Goal: Task Accomplishment & Management: Manage account settings

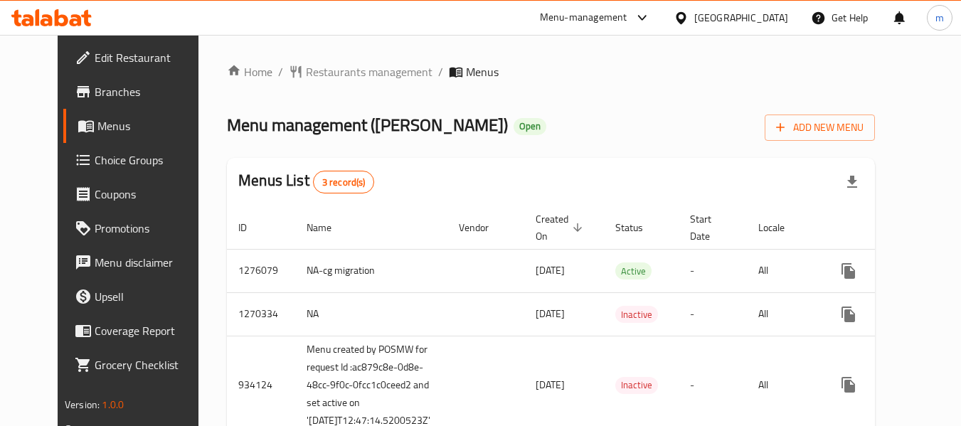
click at [86, 171] on link "Choice Groups" at bounding box center [140, 160] width 155 height 34
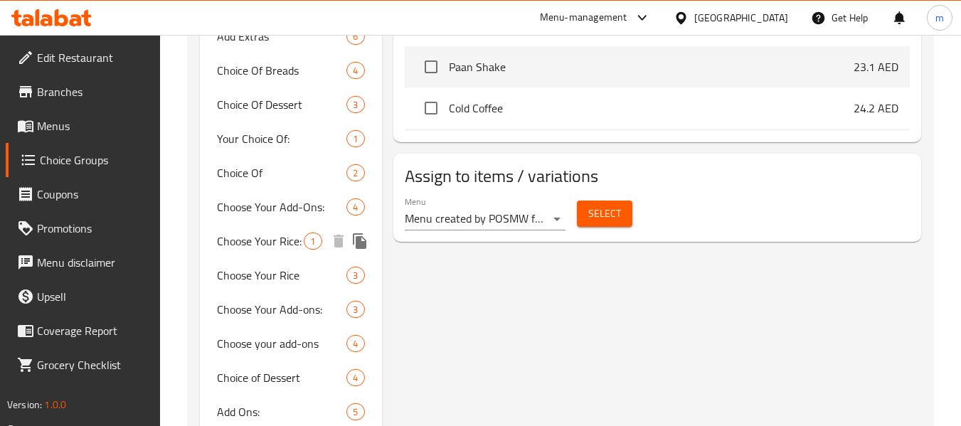
scroll to position [790, 0]
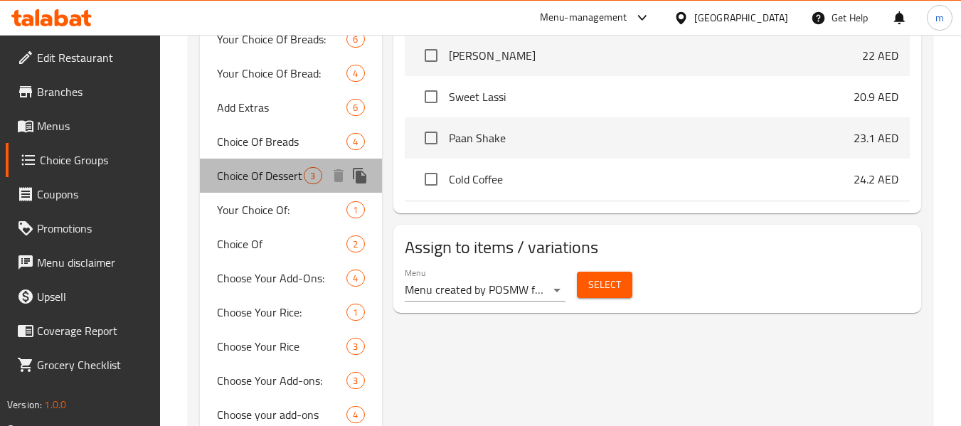
click at [282, 167] on span "Choice Of Dessert" at bounding box center [260, 175] width 87 height 17
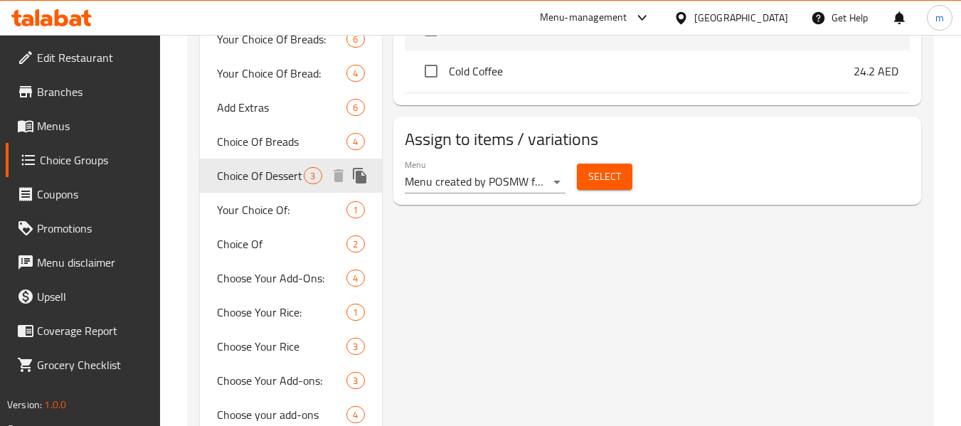
type input "Choice Of Dessert"
type input "اختيار الحلوى"
type input "3"
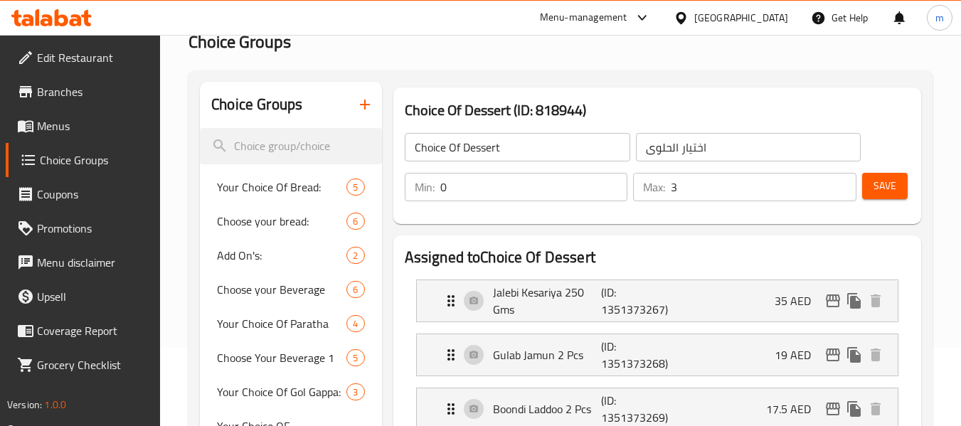
scroll to position [0, 0]
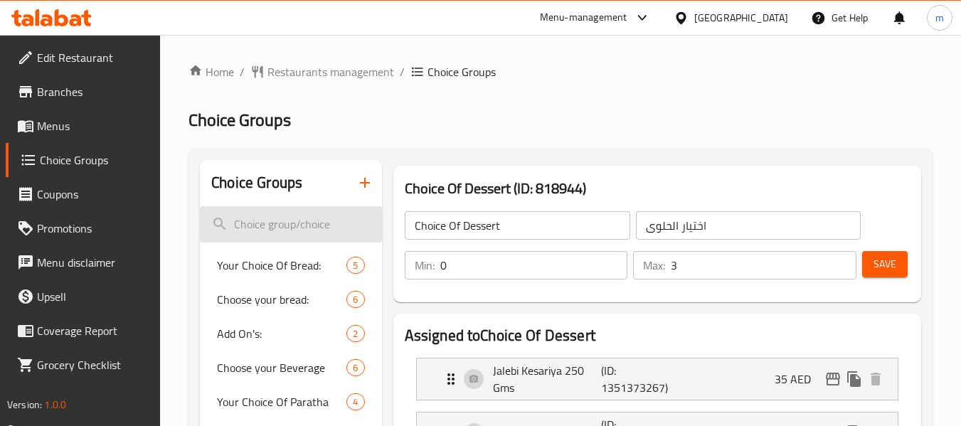
click at [302, 231] on input "search" at bounding box center [290, 224] width 181 height 36
paste input "Your Choice OF Rabri:"
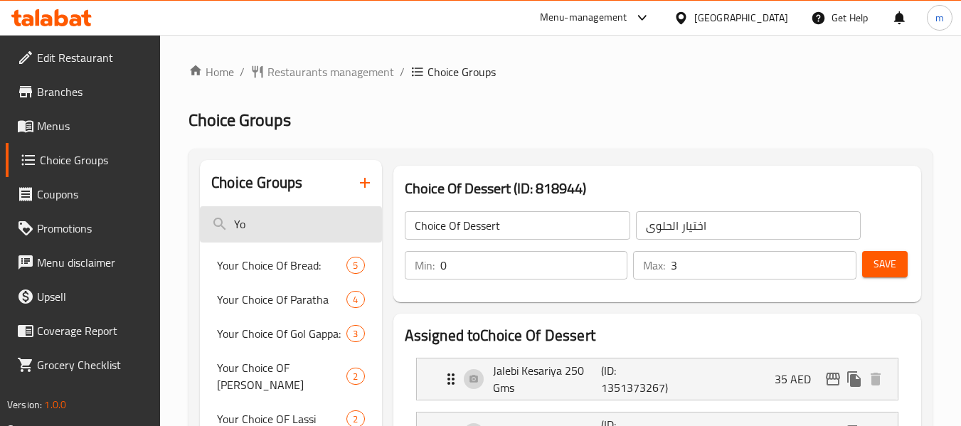
type input "Y"
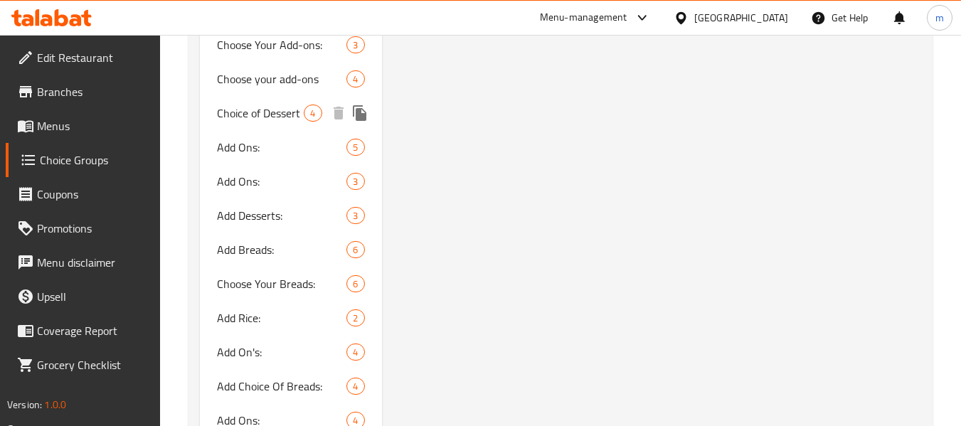
scroll to position [1074, 0]
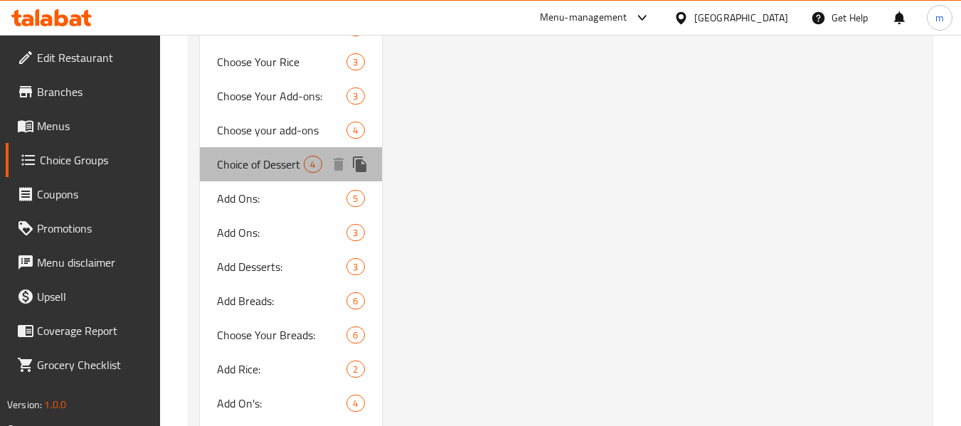
click at [265, 156] on span "Choice of Dessert" at bounding box center [260, 164] width 87 height 17
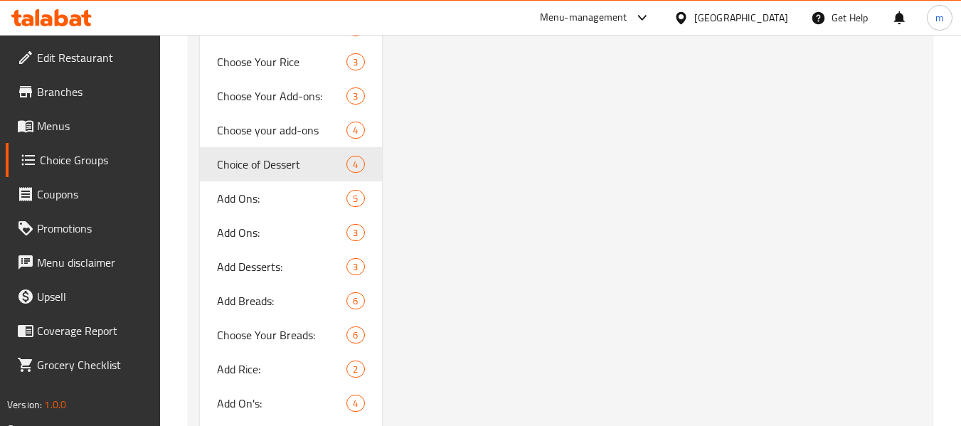
type input "Choice of Dessert"
type input "4"
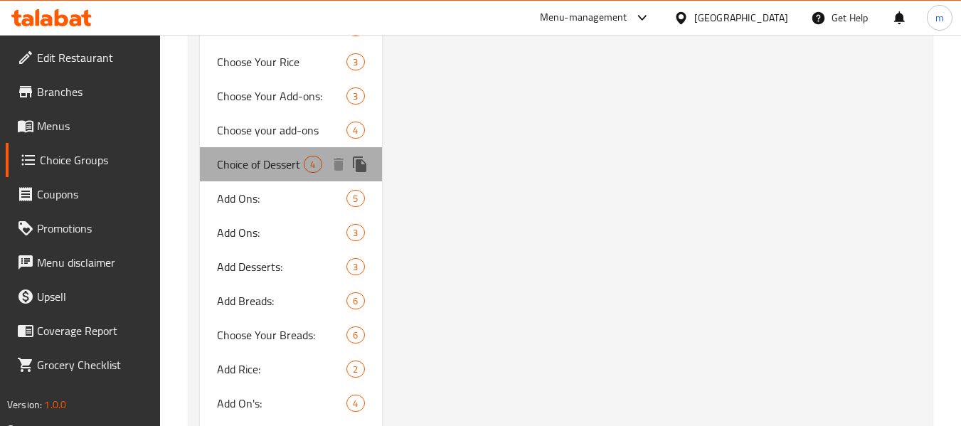
click at [226, 156] on span "Choice of Dessert" at bounding box center [260, 164] width 87 height 17
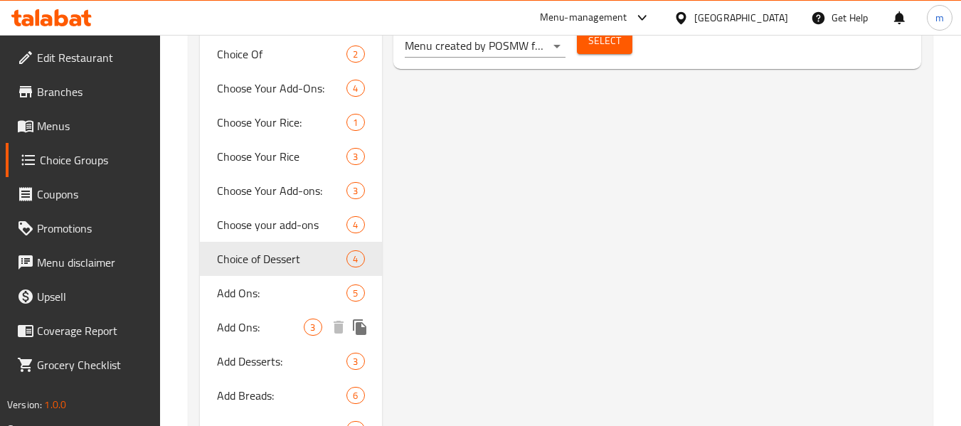
scroll to position [1145, 0]
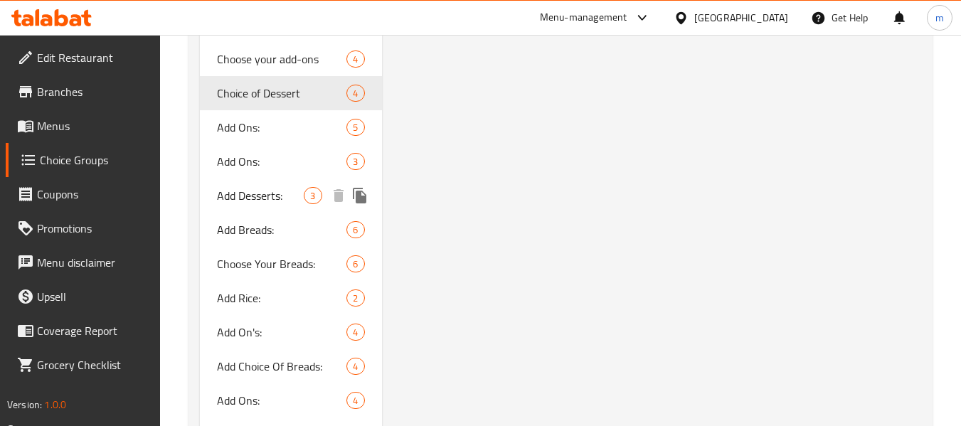
click at [261, 191] on div "Add Desserts: 3" at bounding box center [290, 196] width 181 height 34
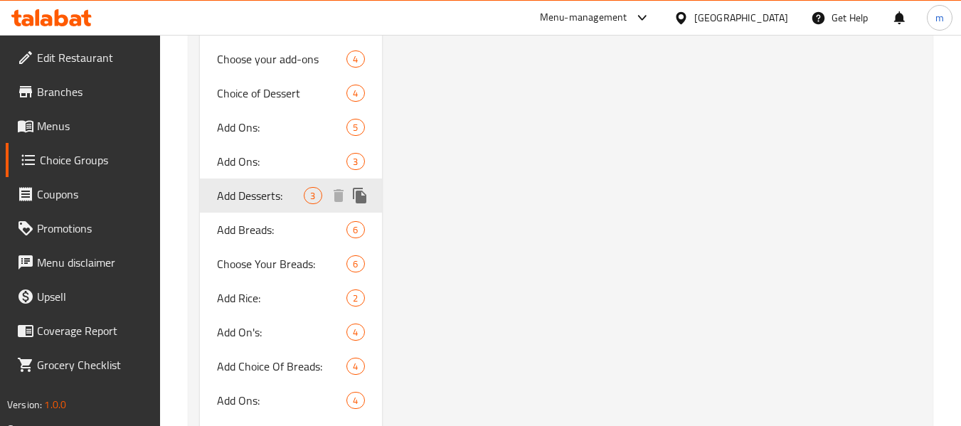
type input "Add Desserts:"
type input "إضافة حلويات:"
type input "1"
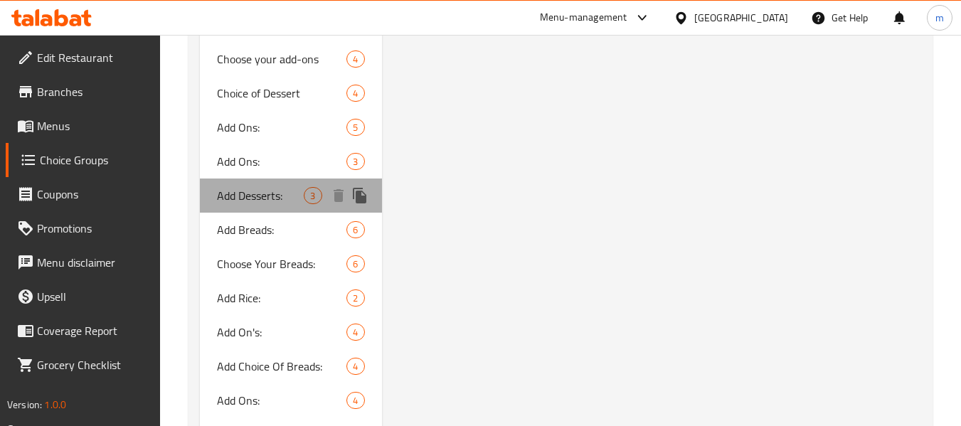
click at [254, 187] on span "Add Desserts:" at bounding box center [260, 195] width 87 height 17
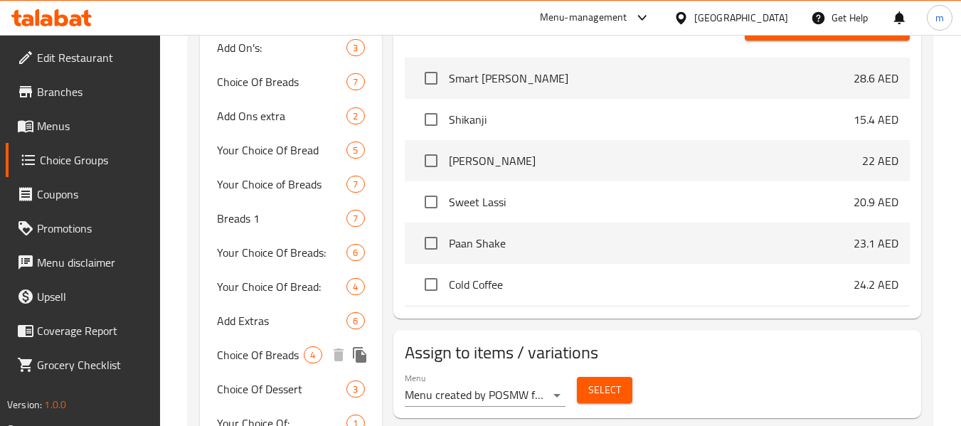
scroll to position [647, 0]
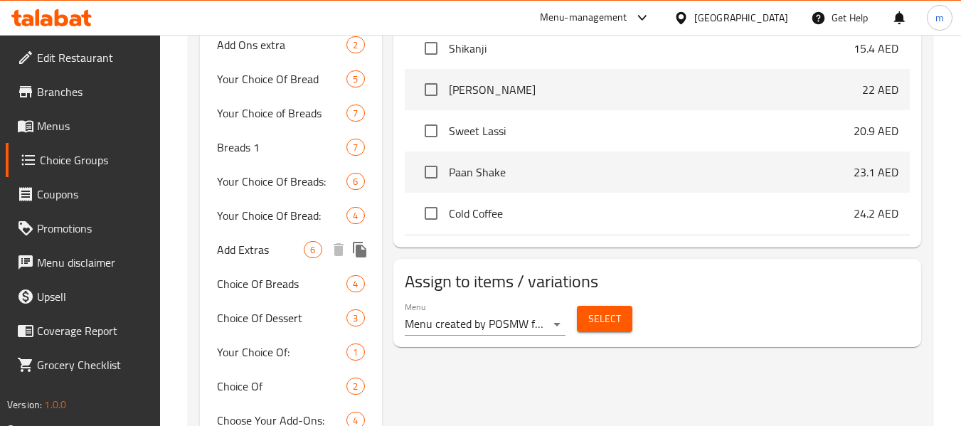
click at [248, 241] on span "Add Extras" at bounding box center [260, 249] width 87 height 17
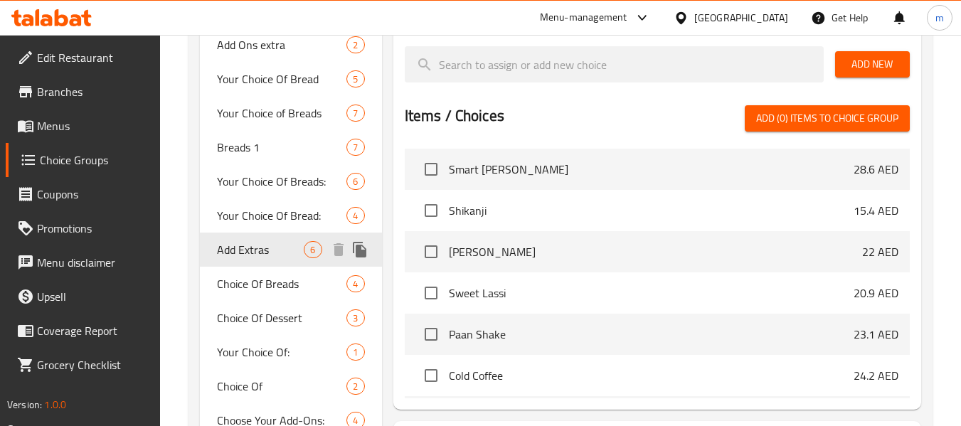
type input "Add Extras"
type input "أضف إضافات"
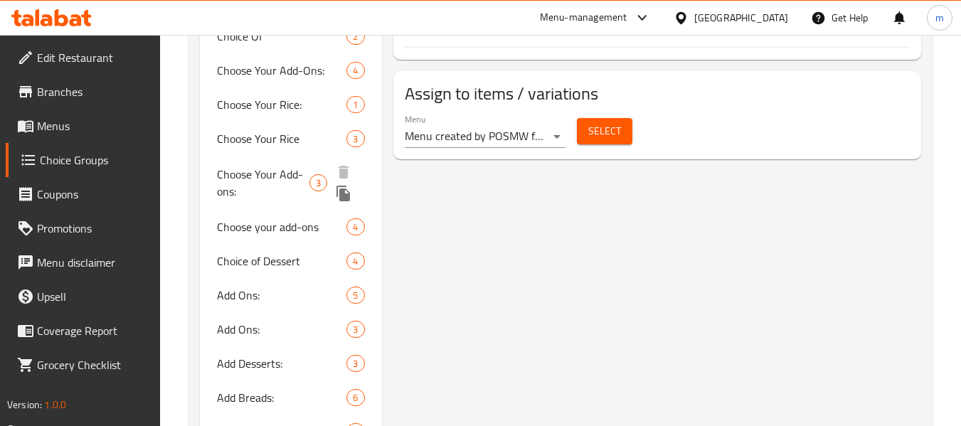
scroll to position [1074, 0]
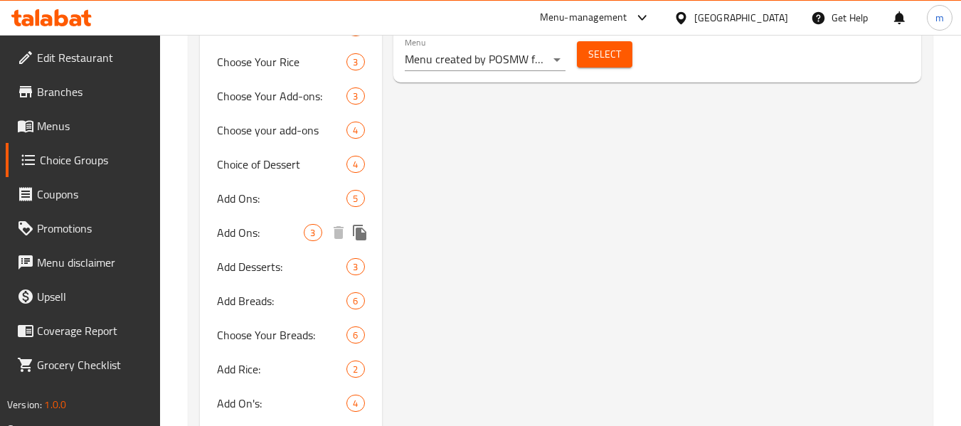
drag, startPoint x: 228, startPoint y: 212, endPoint x: 277, endPoint y: 219, distance: 49.6
click at [228, 224] on span "Add Ons:" at bounding box center [260, 232] width 87 height 17
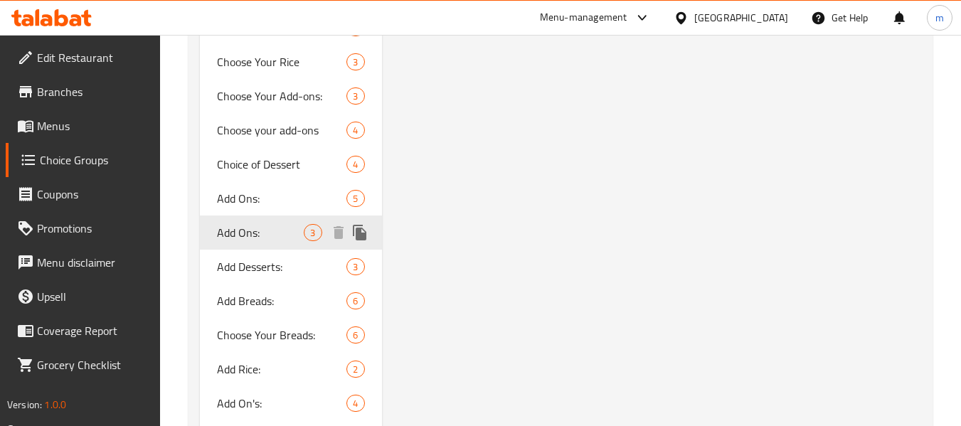
type input "Add Ons:"
type input "الإضافات:"
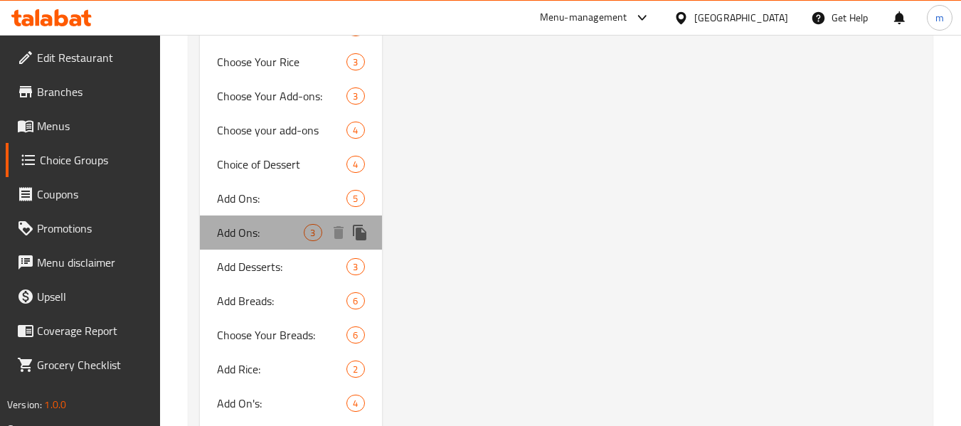
click at [244, 224] on span "Add Ons:" at bounding box center [260, 232] width 87 height 17
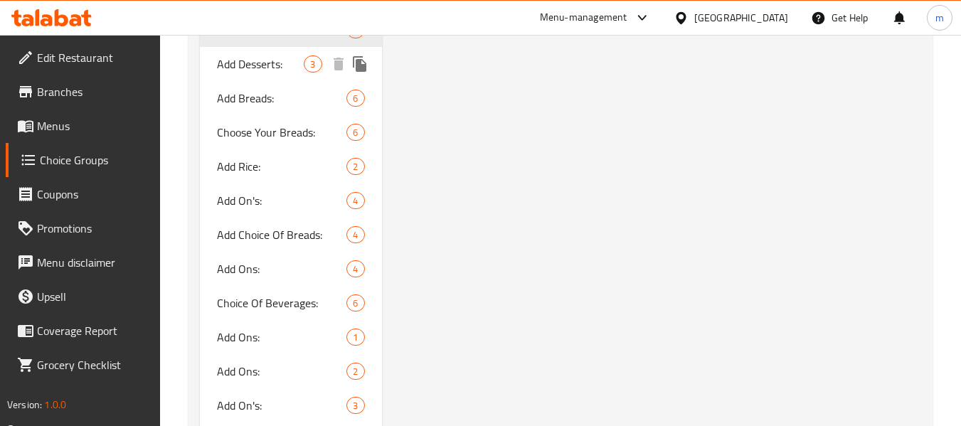
scroll to position [1288, 0]
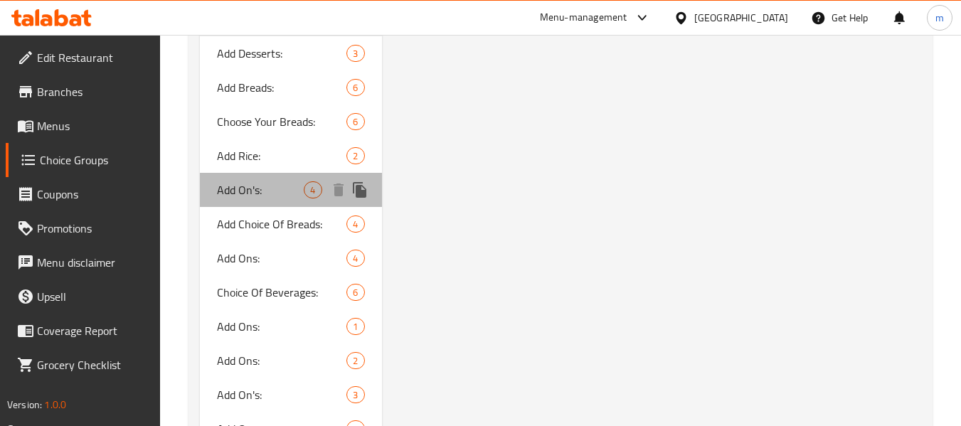
click at [262, 181] on div "Add On's: 4" at bounding box center [290, 190] width 181 height 34
type input "Add On's:"
type input "4"
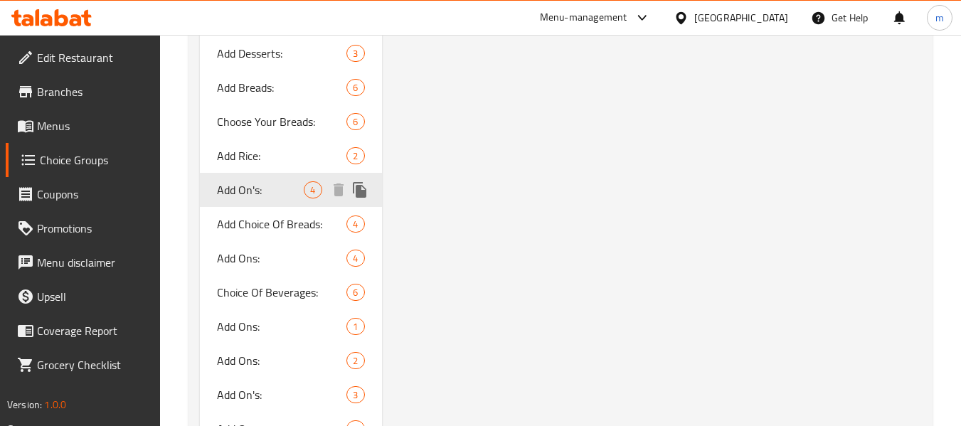
click at [245, 181] on span "Add On's:" at bounding box center [260, 189] width 87 height 17
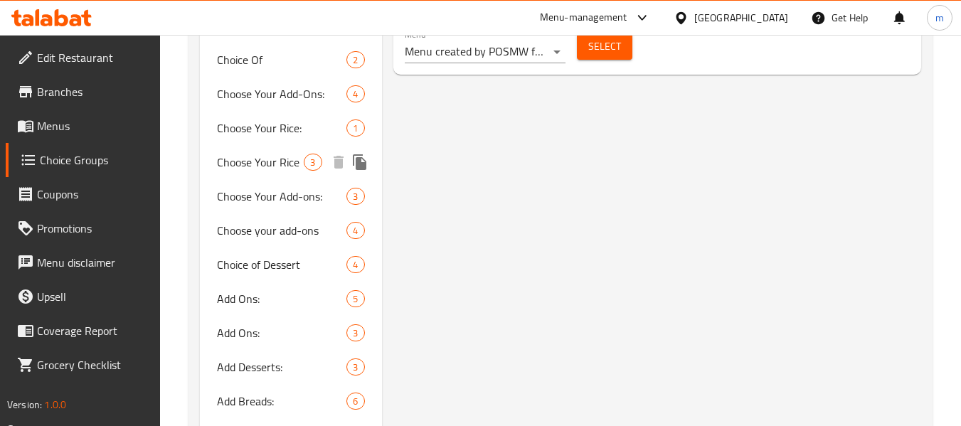
scroll to position [1003, 0]
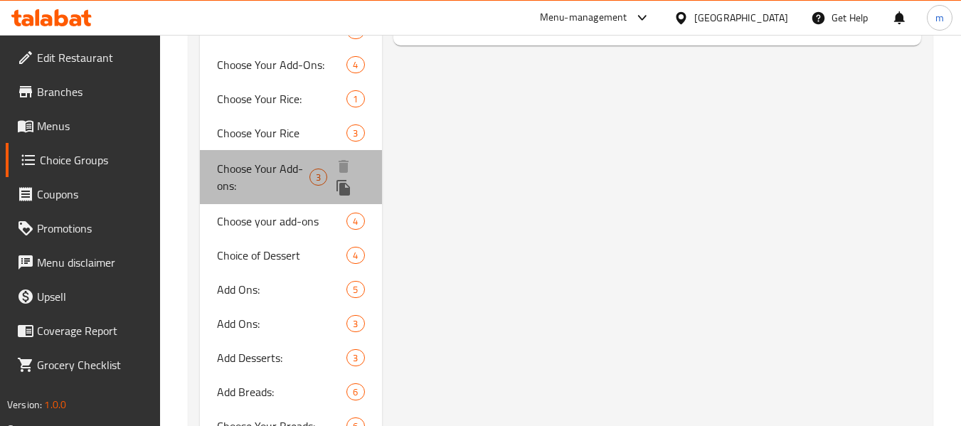
click at [290, 165] on span "Choose Your Add-ons:" at bounding box center [263, 177] width 92 height 34
type input "Choose Your Add-ons:"
type input "إختر الإضافات الخاصة بك"
type input "3"
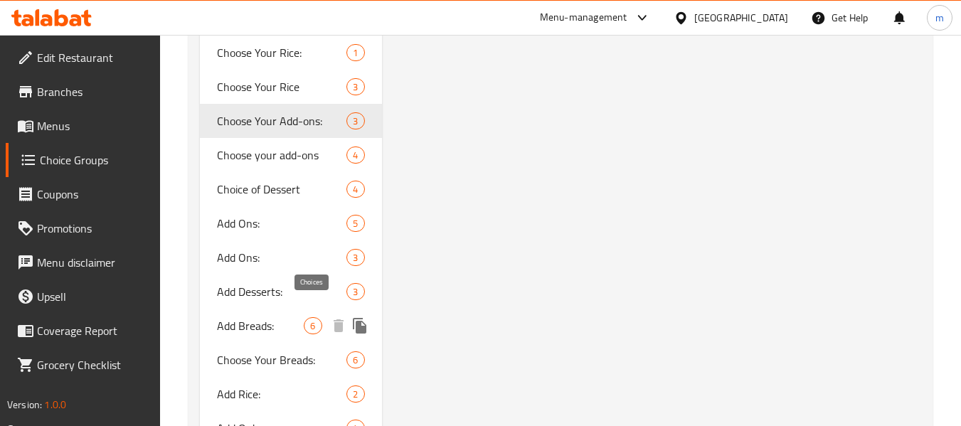
scroll to position [1074, 0]
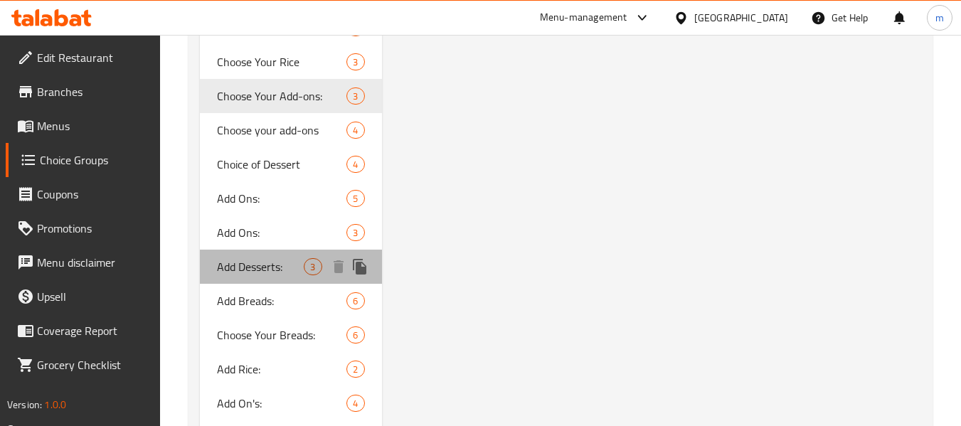
click at [259, 258] on span "Add Desserts:" at bounding box center [260, 266] width 87 height 17
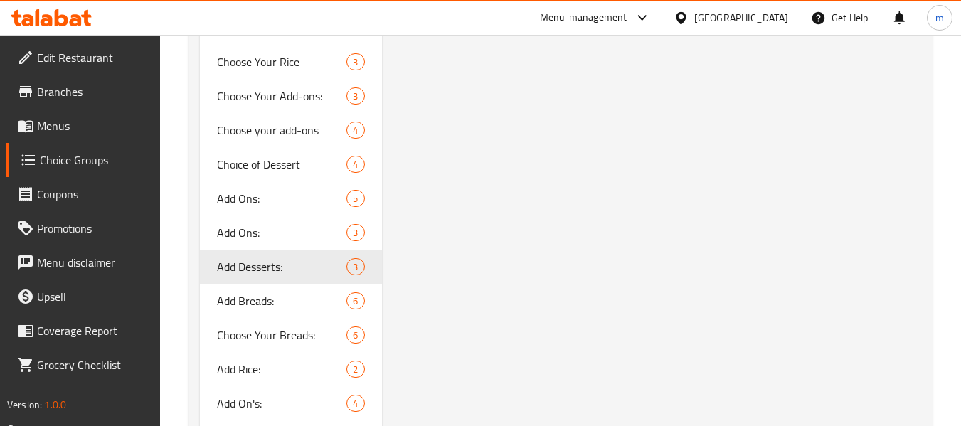
type input "Add Desserts:"
type input "إضافة حلويات:"
type input "1"
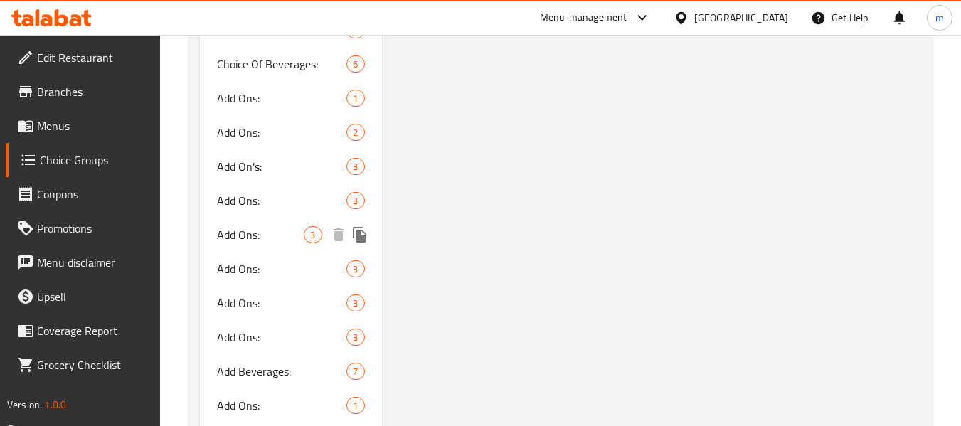
scroll to position [1572, 0]
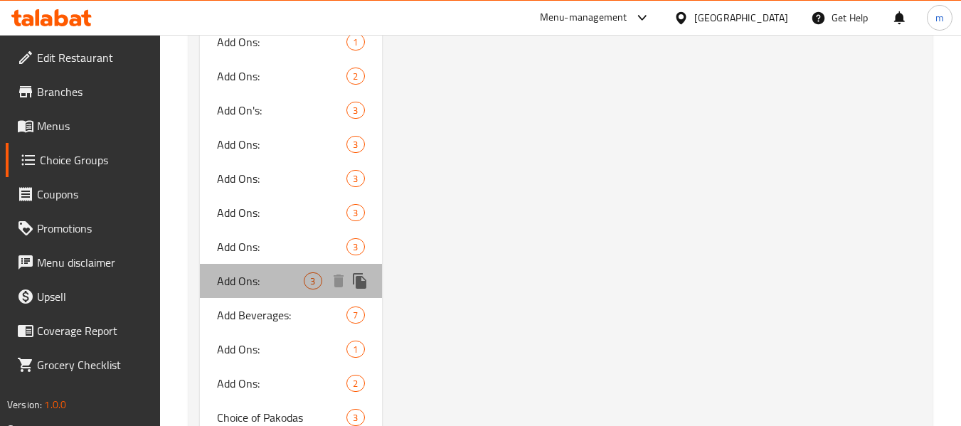
click at [234, 272] on span "Add Ons:" at bounding box center [260, 280] width 87 height 17
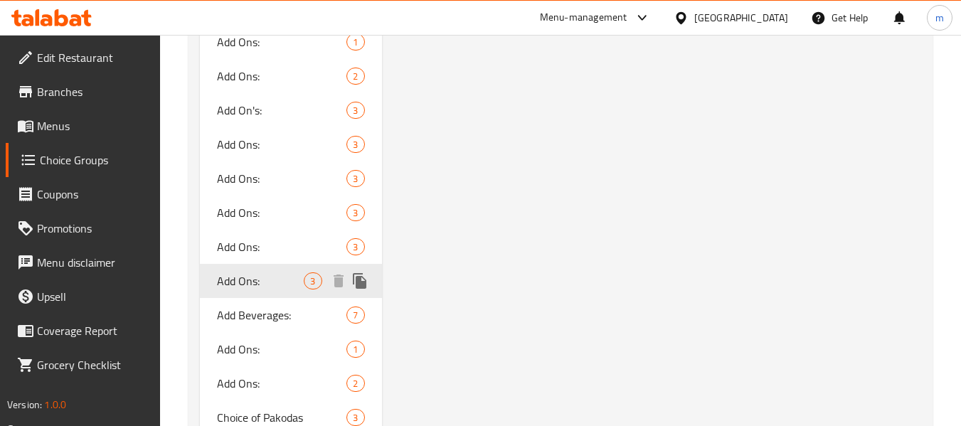
type input "Add Ons:"
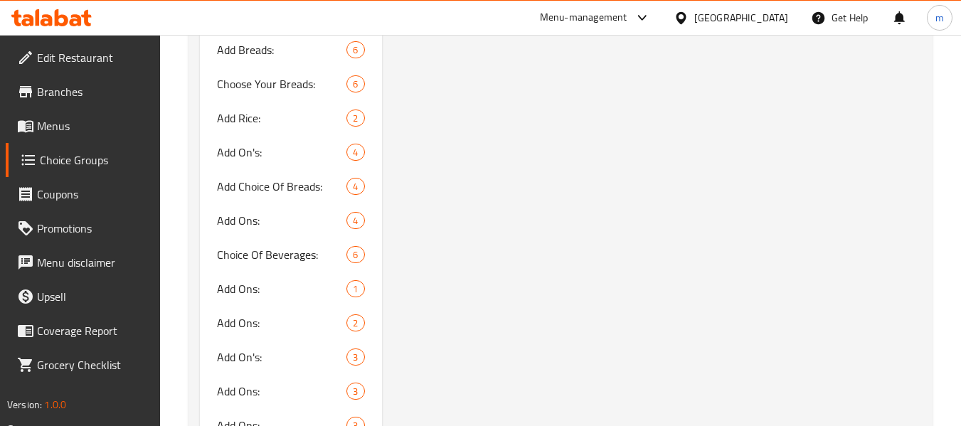
scroll to position [1359, 0]
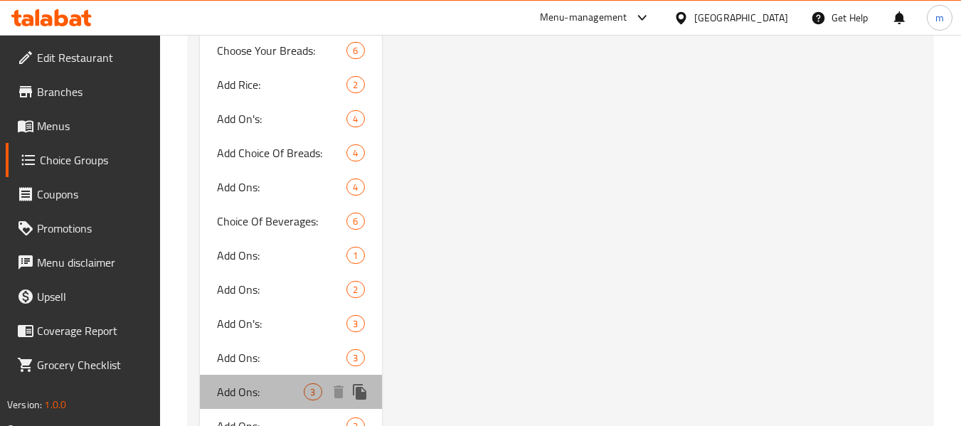
click at [238, 383] on span "Add Ons:" at bounding box center [260, 391] width 87 height 17
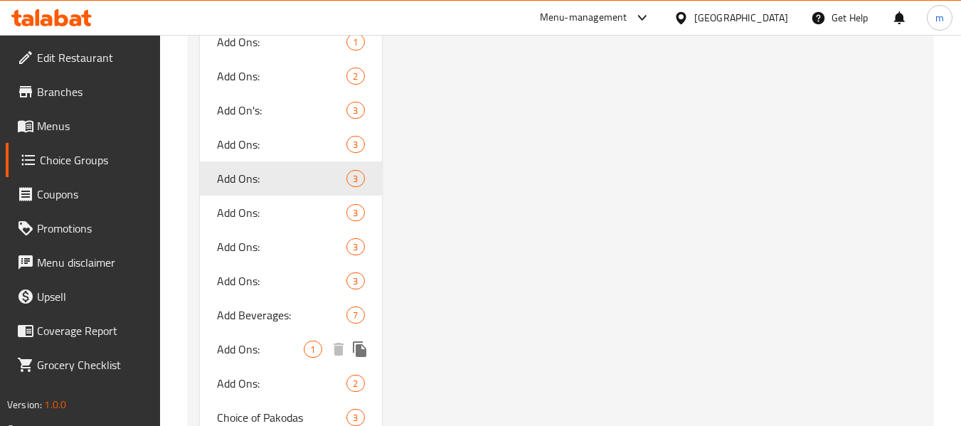
scroll to position [1643, 0]
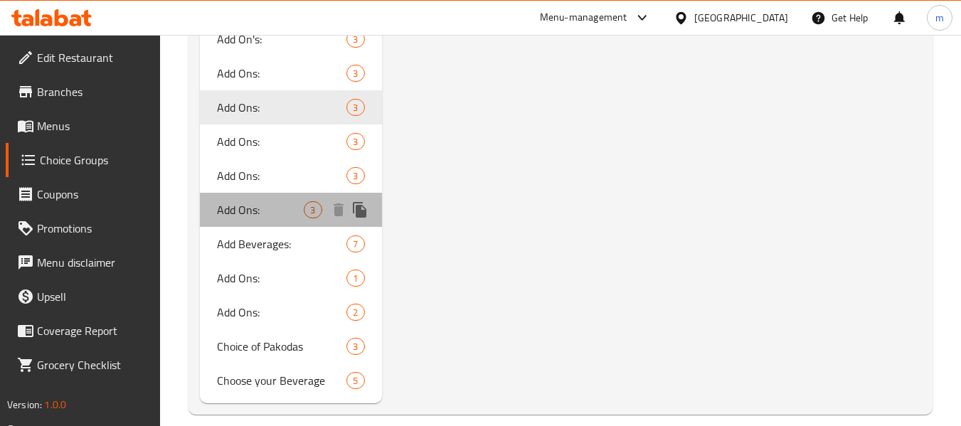
click at [247, 201] on span "Add Ons:" at bounding box center [260, 209] width 87 height 17
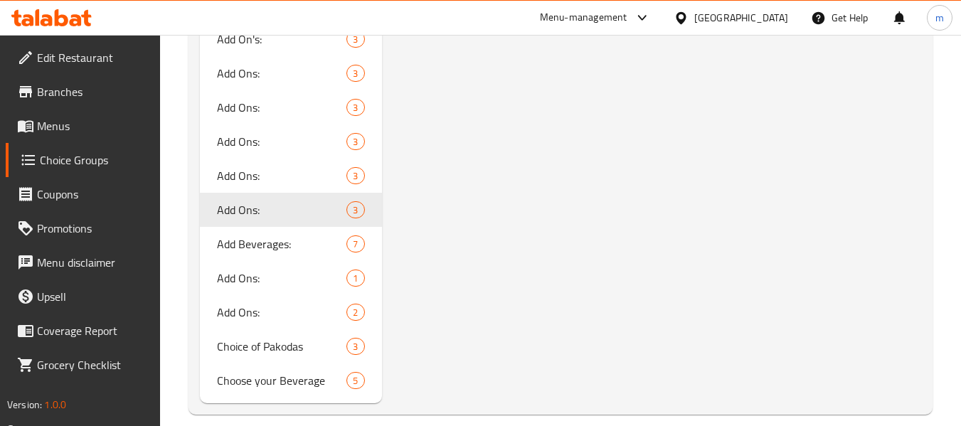
type input "إضافات:"
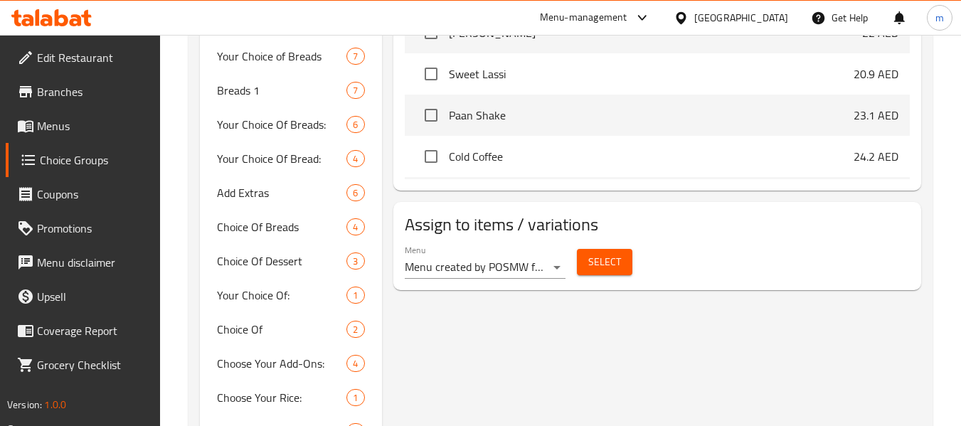
scroll to position [719, 0]
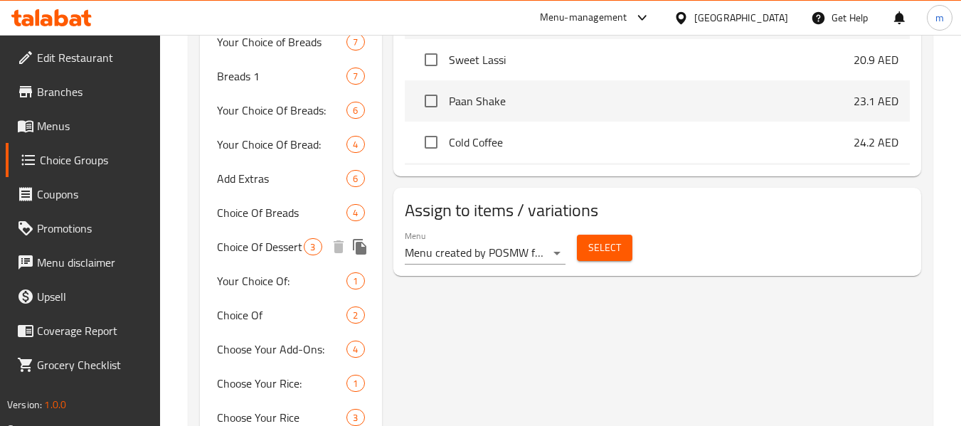
click at [275, 238] on span "Choice Of Dessert" at bounding box center [260, 246] width 87 height 17
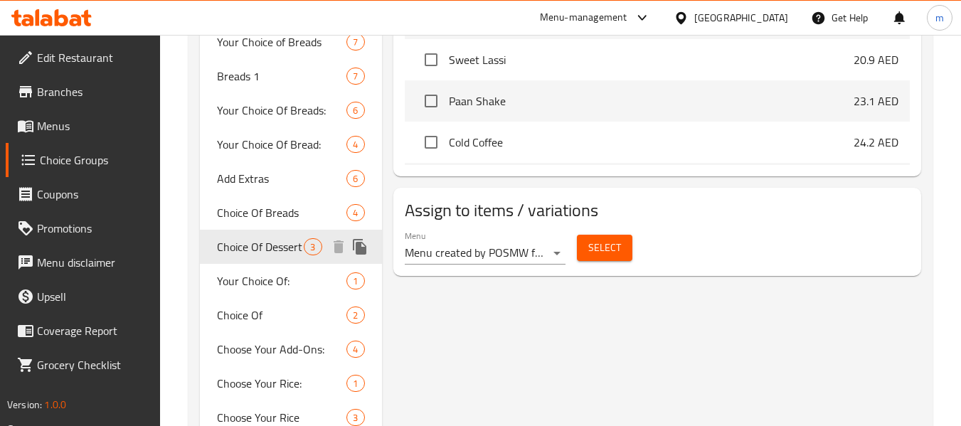
type input "Choice Of Dessert"
type input "اختيار الحلوى"
type input "3"
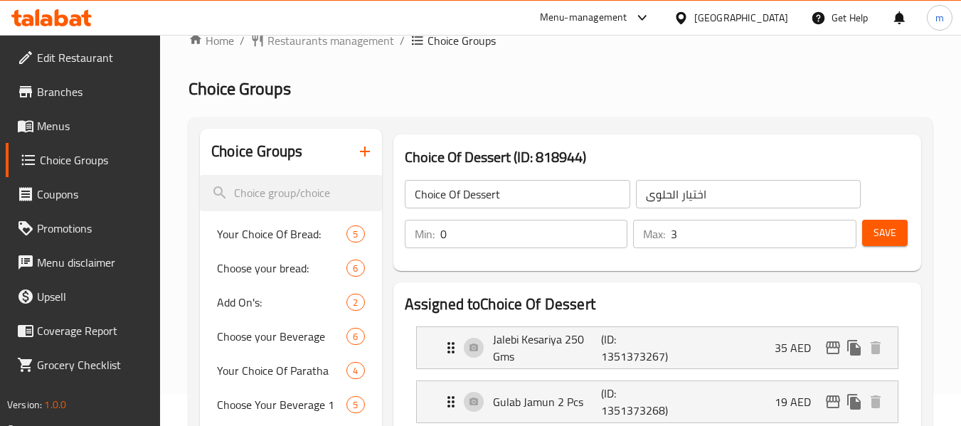
scroll to position [27, 0]
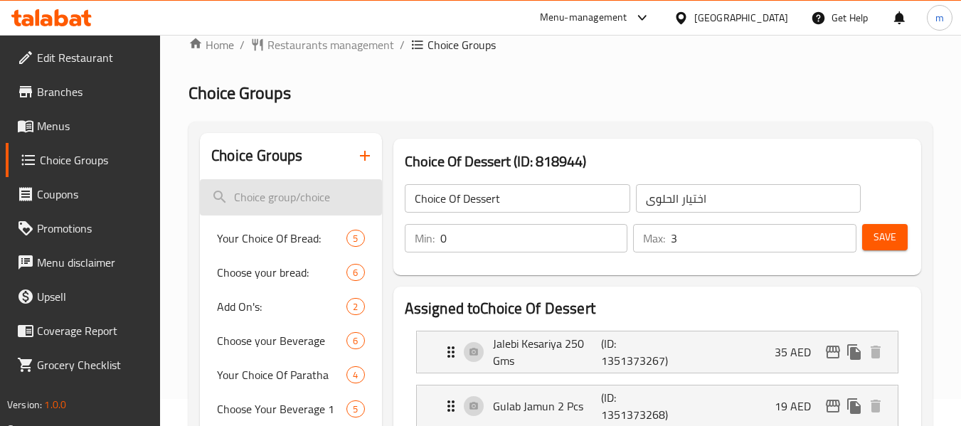
click at [262, 198] on input "search" at bounding box center [290, 197] width 181 height 36
paste input "Choice Of Dessert:"
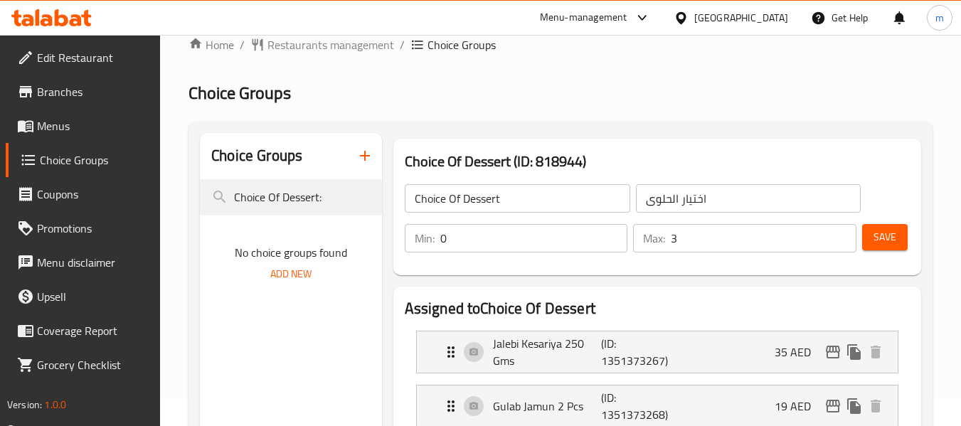
type input "Choice Of Dessert:"
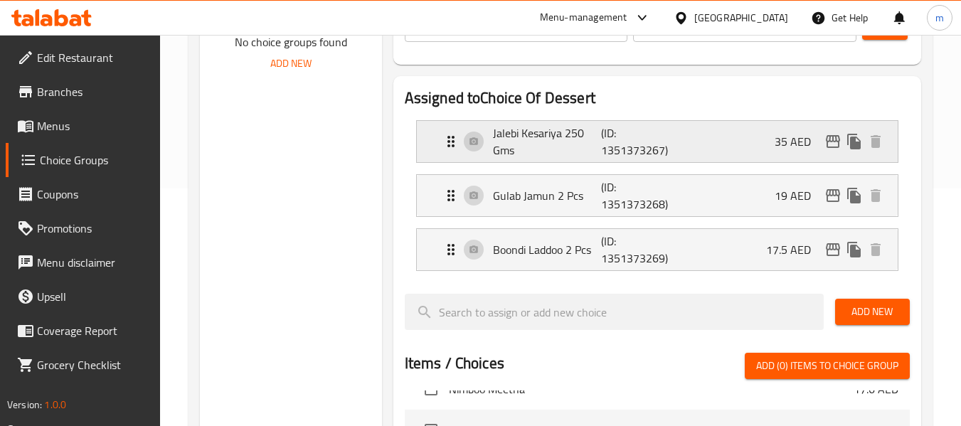
scroll to position [240, 0]
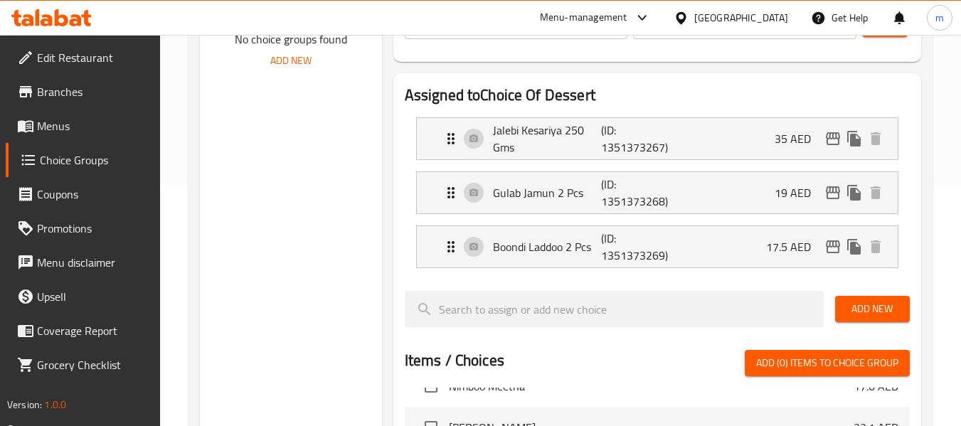
click at [758, 26] on div "[GEOGRAPHIC_DATA]" at bounding box center [730, 18] width 137 height 34
click at [709, 16] on div "[GEOGRAPHIC_DATA]" at bounding box center [741, 18] width 94 height 16
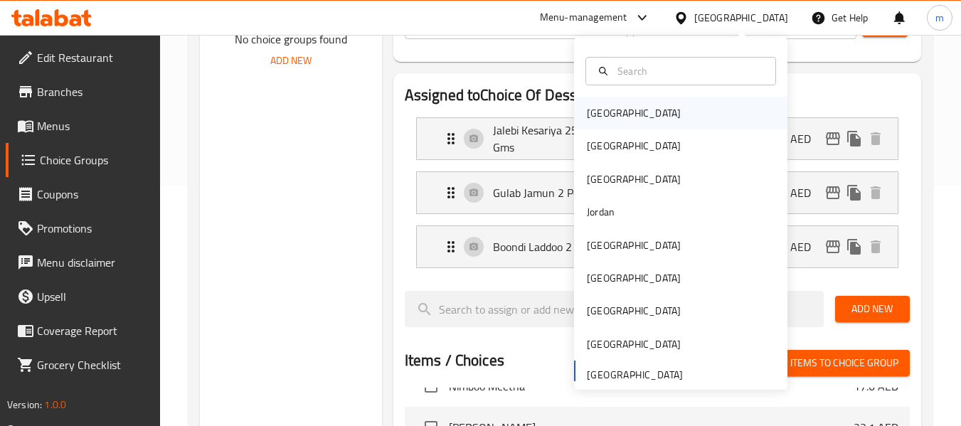
click at [615, 122] on div "[GEOGRAPHIC_DATA]" at bounding box center [634, 113] width 117 height 33
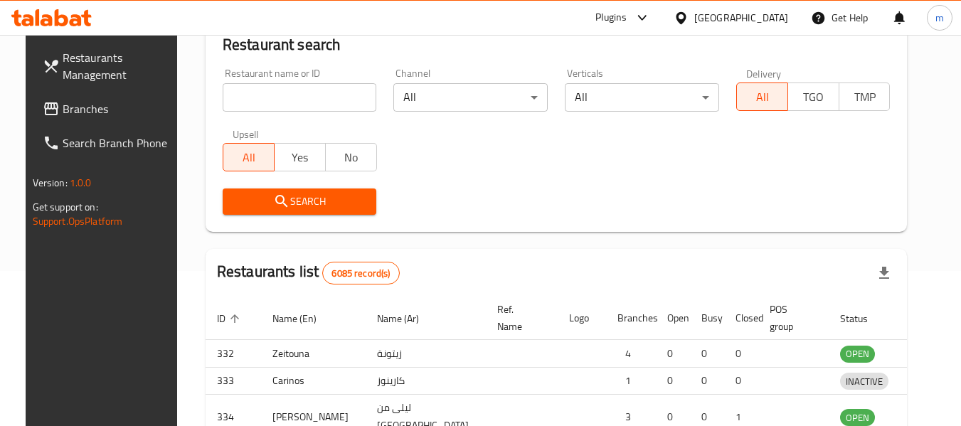
scroll to position [240, 0]
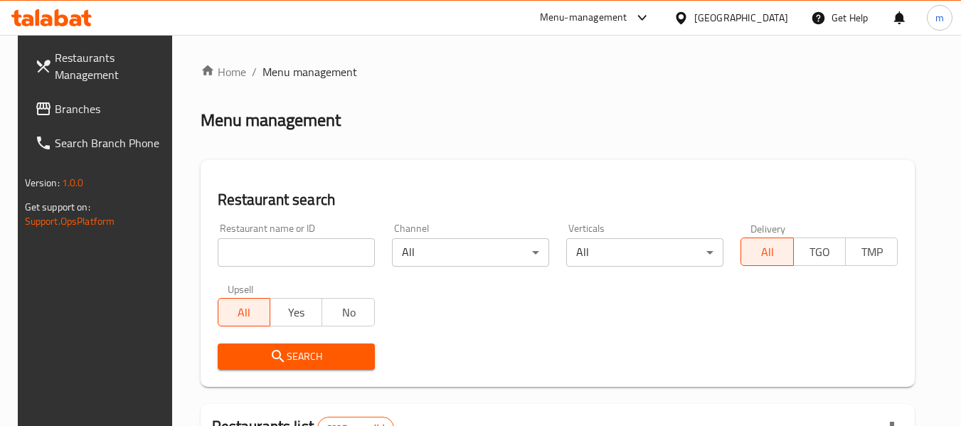
scroll to position [240, 0]
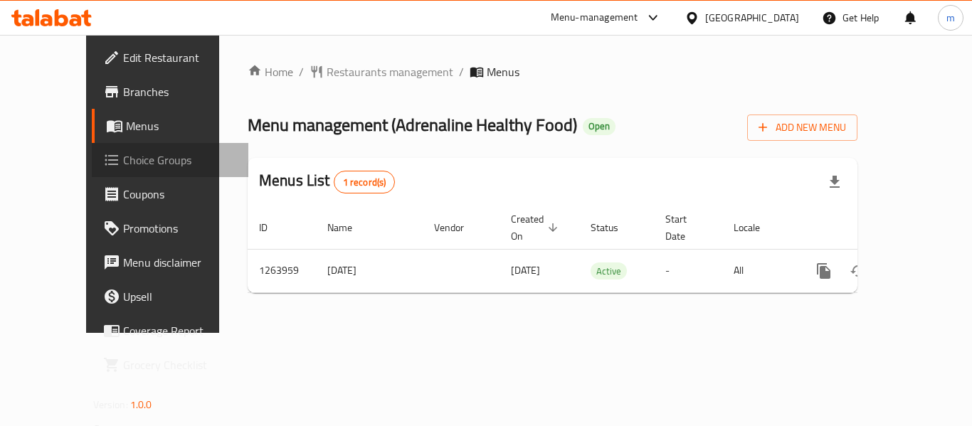
click at [123, 157] on span "Choice Groups" at bounding box center [180, 160] width 114 height 17
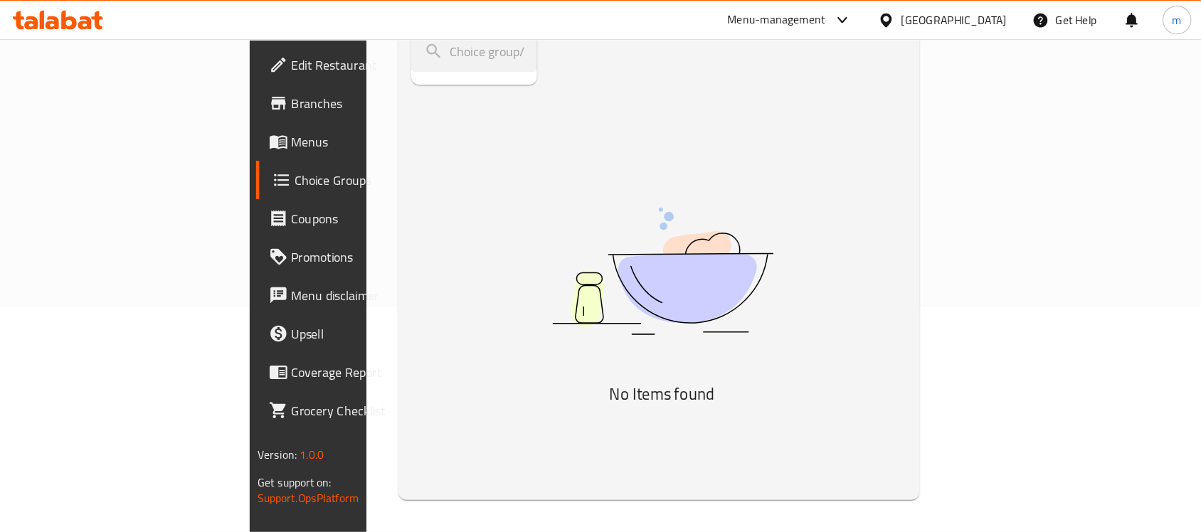
scroll to position [200, 0]
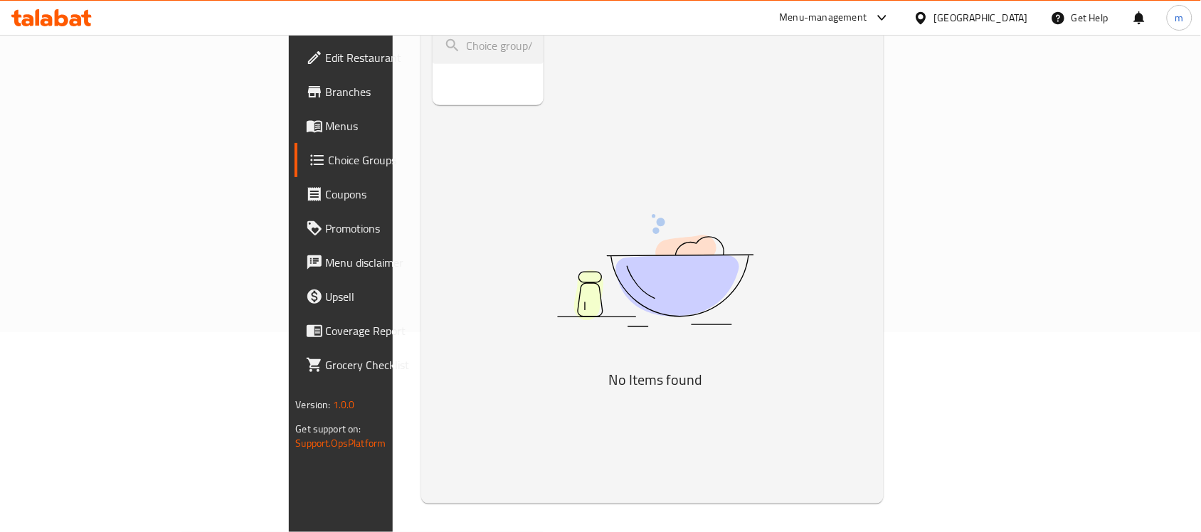
click at [326, 90] on span "Branches" at bounding box center [402, 91] width 152 height 17
